Goal: Task Accomplishment & Management: Complete application form

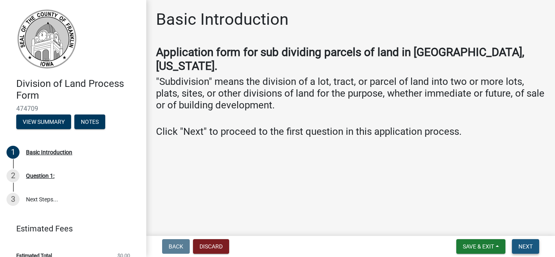
click at [525, 249] on span "Next" at bounding box center [525, 246] width 14 height 6
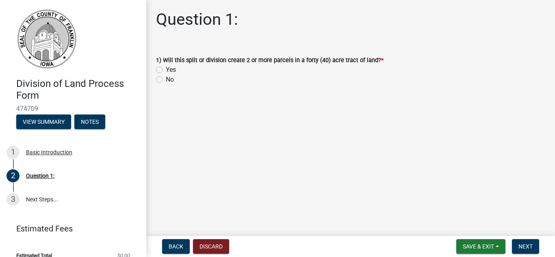
click at [166, 79] on label "No" at bounding box center [170, 80] width 8 height 10
click at [166, 79] on input "No" at bounding box center [168, 77] width 5 height 5
radio input "true"
click at [534, 250] on button "Next" at bounding box center [525, 246] width 27 height 15
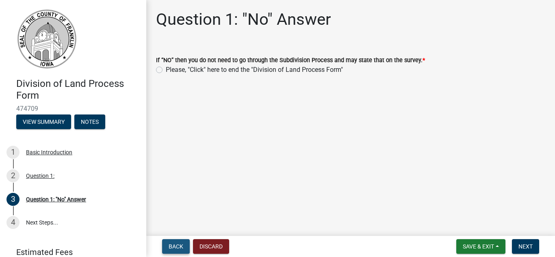
click at [171, 246] on span "Back" at bounding box center [176, 246] width 15 height 6
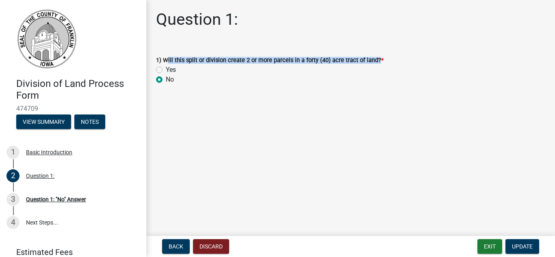
drag, startPoint x: 164, startPoint y: 60, endPoint x: 371, endPoint y: 60, distance: 207.5
click at [371, 60] on label "1) Will this split or division create 2 or more parcels in a forty (40) acre tr…" at bounding box center [269, 61] width 227 height 6
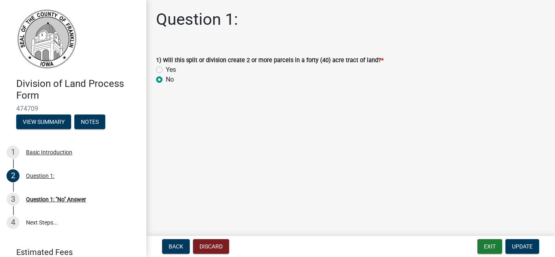
click at [399, 139] on main "Question 1: 1) Will this split or division create 2 or more parcels in a forty …" at bounding box center [350, 116] width 408 height 233
click at [523, 250] on span "Update" at bounding box center [522, 246] width 21 height 6
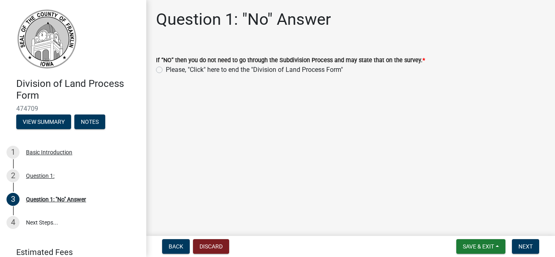
click at [166, 70] on label "Please, "Click" here to end the "Division of Land Process Form"" at bounding box center [254, 70] width 177 height 10
click at [166, 70] on input "Please, "Click" here to end the "Division of Land Process Form"" at bounding box center [168, 67] width 5 height 5
radio input "true"
click at [526, 252] on button "Next" at bounding box center [525, 246] width 27 height 15
